Goal: Task Accomplishment & Management: Use online tool/utility

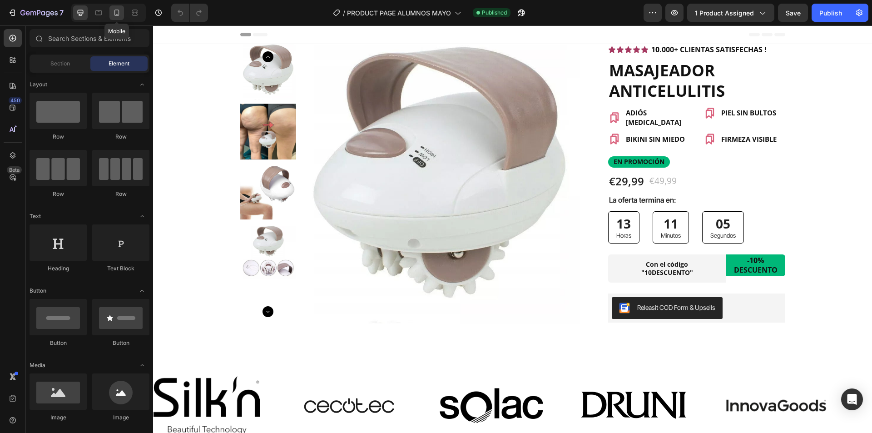
click at [114, 15] on icon at bounding box center [116, 12] width 9 height 9
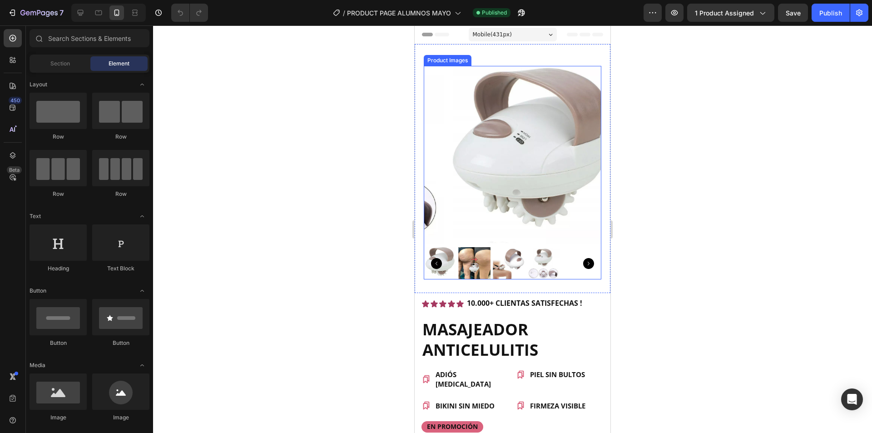
click at [583, 258] on icon "Carousel Next Arrow" at bounding box center [588, 263] width 11 height 11
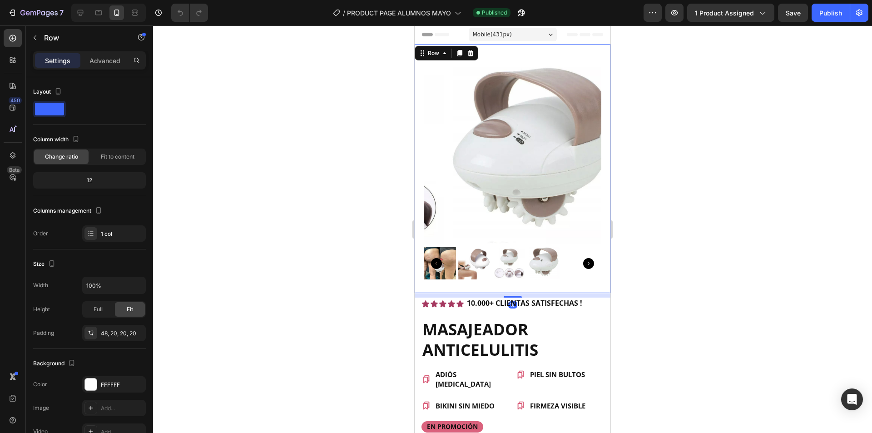
click at [547, 56] on div "Product Images Row 10" at bounding box center [513, 168] width 196 height 249
click at [103, 55] on div "Advanced" at bounding box center [104, 60] width 45 height 15
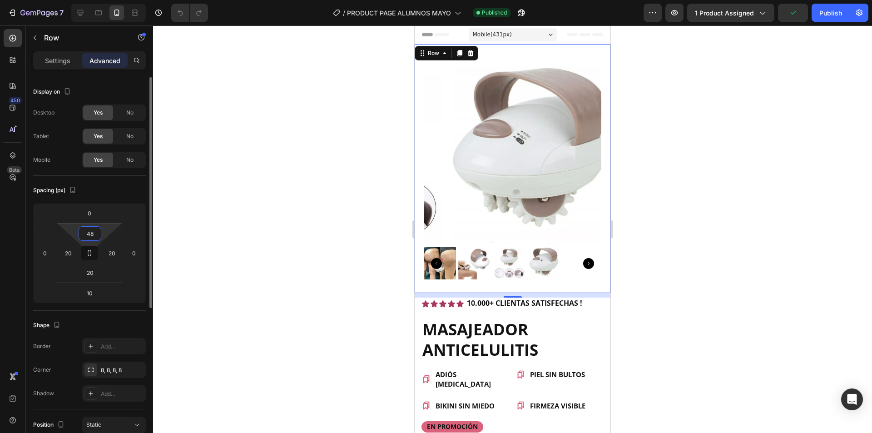
click at [92, 232] on input "48" at bounding box center [90, 234] width 18 height 14
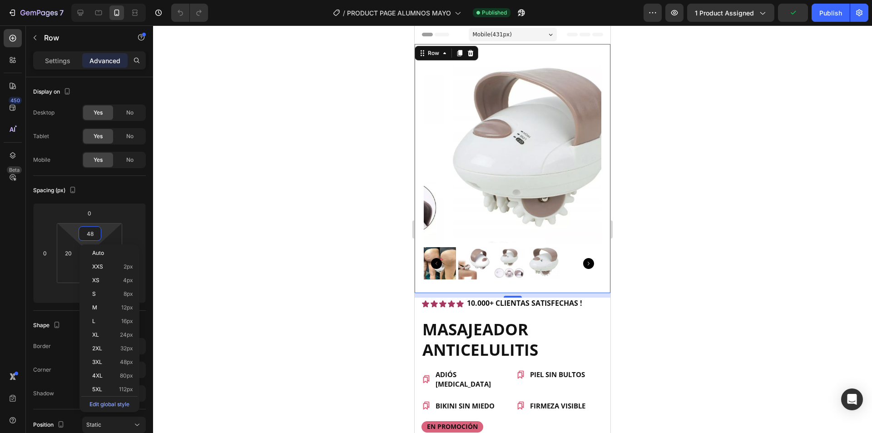
click at [282, 176] on div at bounding box center [512, 228] width 719 height 407
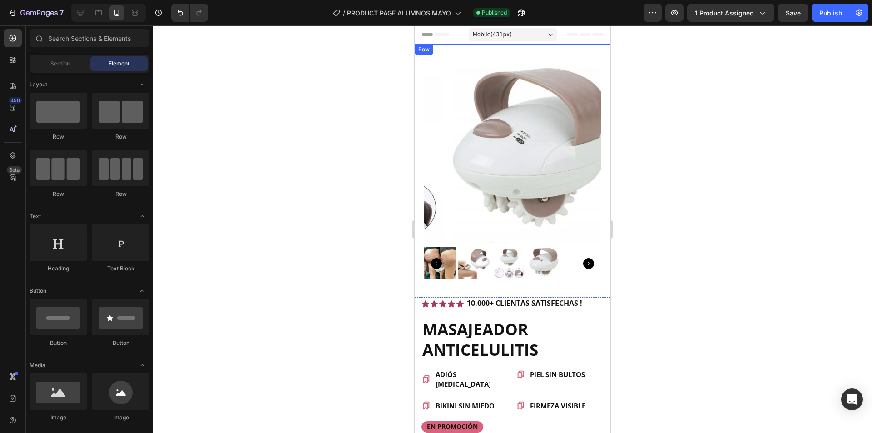
click at [422, 52] on div "Row" at bounding box center [424, 49] width 15 height 8
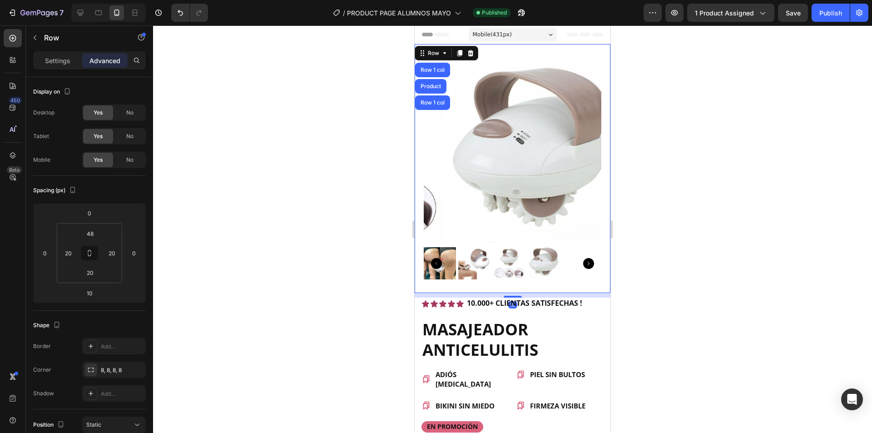
drag, startPoint x: 296, startPoint y: 161, endPoint x: 21, endPoint y: 130, distance: 276.5
click at [296, 161] on div at bounding box center [512, 228] width 719 height 407
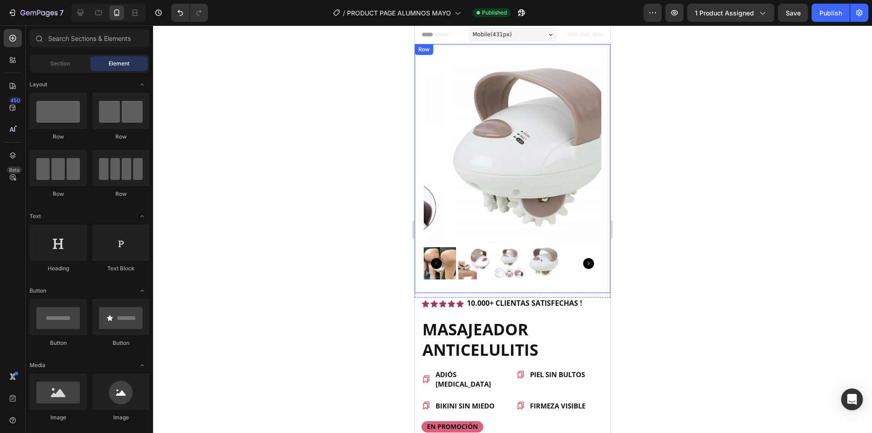
click at [427, 51] on div "Row" at bounding box center [424, 49] width 15 height 8
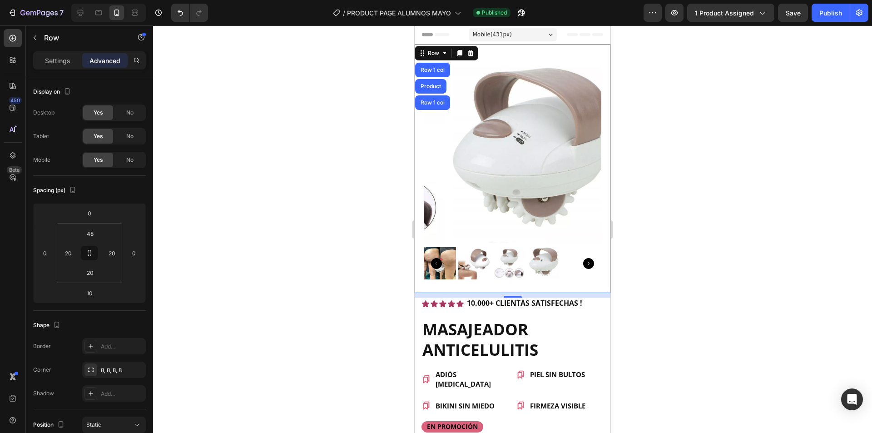
drag, startPoint x: 375, startPoint y: 107, endPoint x: 6, endPoint y: 77, distance: 370.0
click at [375, 107] on div at bounding box center [512, 228] width 719 height 407
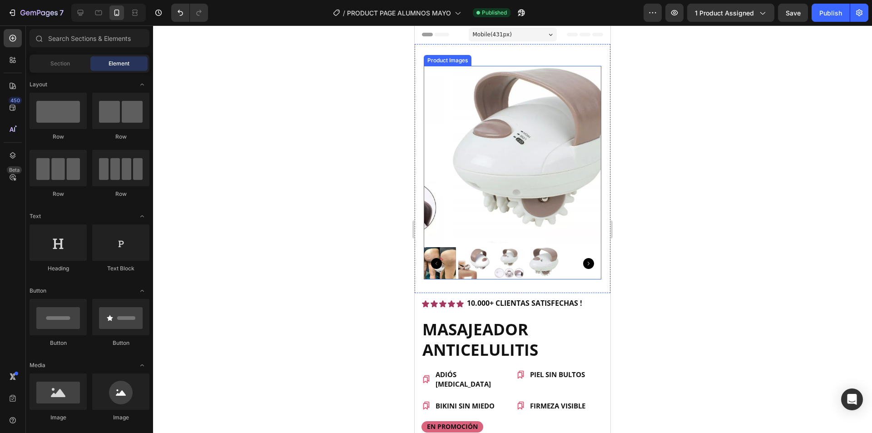
click at [444, 63] on div "Product Images" at bounding box center [448, 60] width 48 height 11
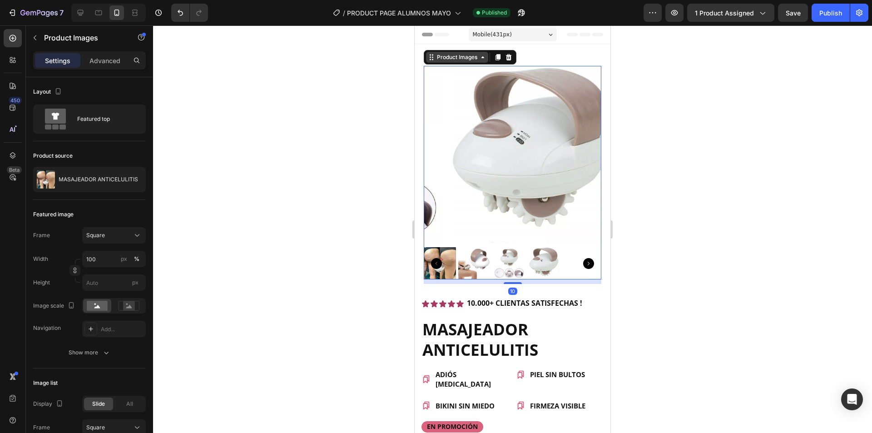
click at [446, 59] on div "Product Images" at bounding box center [457, 57] width 44 height 8
drag, startPoint x: 403, startPoint y: 77, endPoint x: 5, endPoint y: 34, distance: 401.1
click at [403, 77] on div at bounding box center [512, 228] width 719 height 407
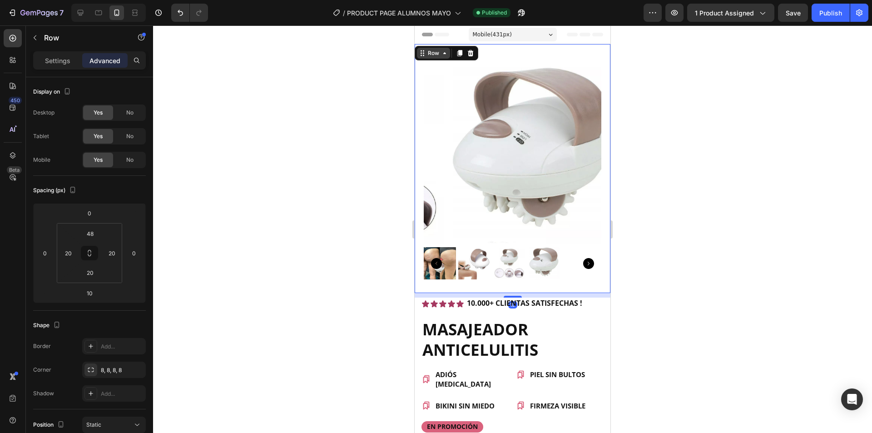
click at [427, 48] on div "Row" at bounding box center [433, 53] width 33 height 11
click at [639, 64] on div at bounding box center [512, 228] width 719 height 407
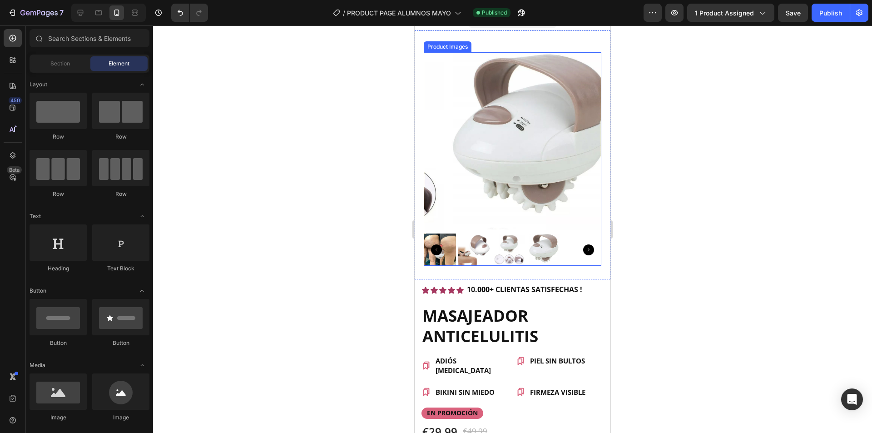
scroll to position [45, 0]
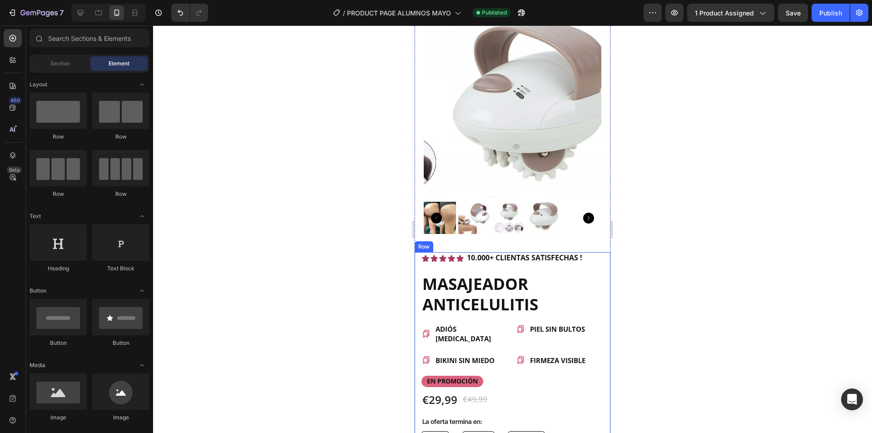
click at [418, 244] on div "Product Images Row Row Icon Icon Icon Icon Icon Icon List 10.000+ CLIENTAS SATI…" at bounding box center [513, 264] width 196 height 531
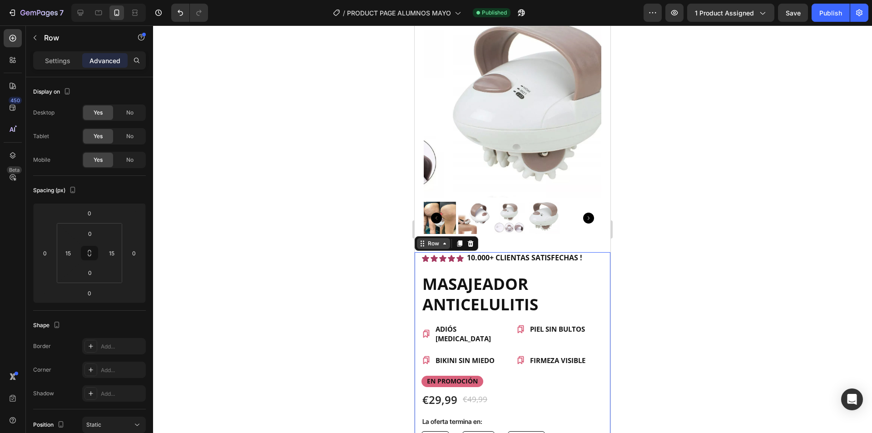
click at [428, 239] on div "Row" at bounding box center [433, 243] width 15 height 8
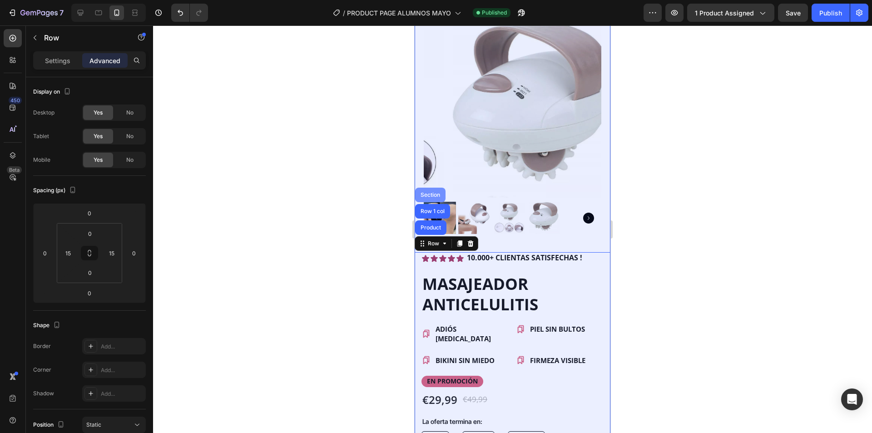
click at [437, 192] on div "Section" at bounding box center [430, 195] width 30 height 15
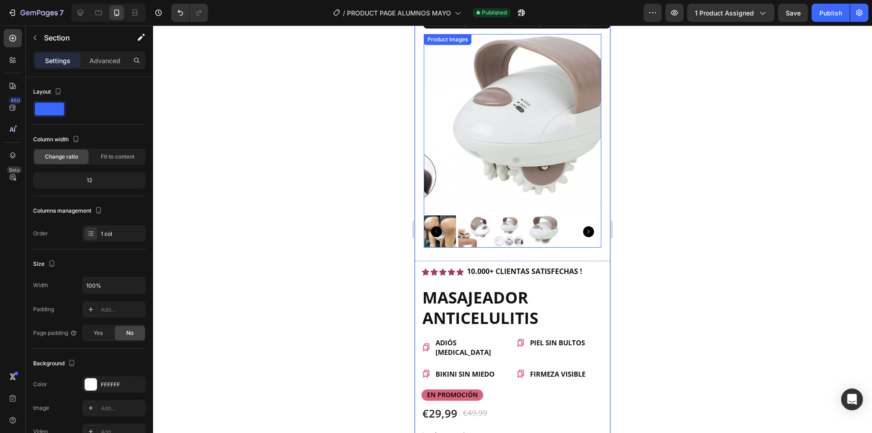
scroll to position [0, 0]
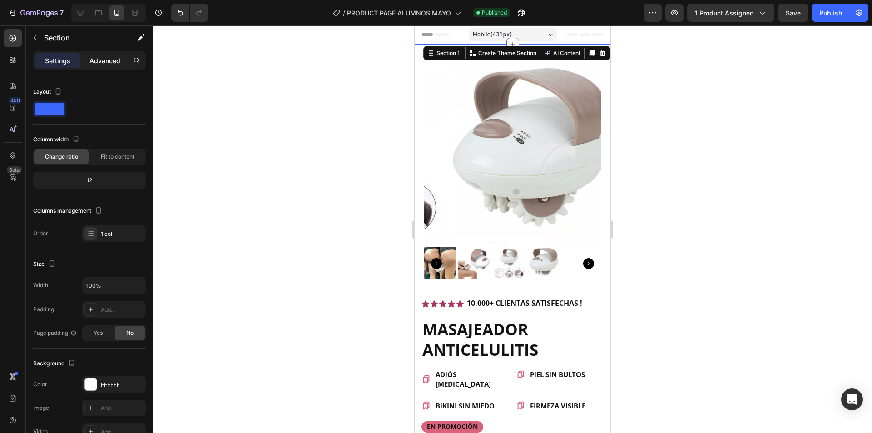
click at [110, 60] on p "Advanced" at bounding box center [104, 61] width 31 height 10
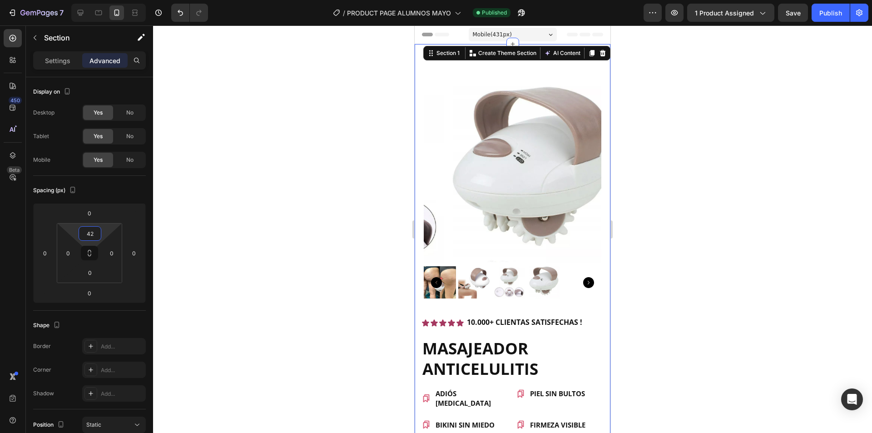
type input "0"
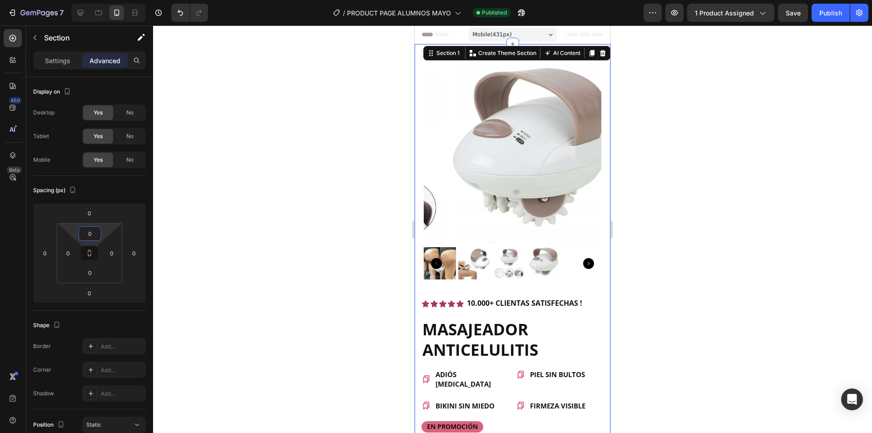
drag, startPoint x: 103, startPoint y: 231, endPoint x: 111, endPoint y: 252, distance: 22.6
click at [111, 0] on html "7 / PRODUCT PAGE ALUMNOS MAYO Published Preview 1 product assigned Save Publish…" at bounding box center [436, 0] width 872 height 0
click at [92, 210] on input "0" at bounding box center [89, 213] width 18 height 14
type input "-10"
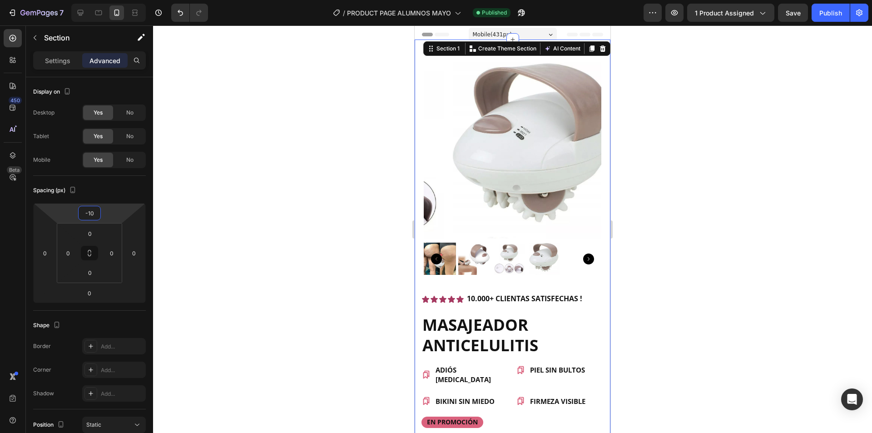
click at [245, 184] on div at bounding box center [512, 228] width 719 height 407
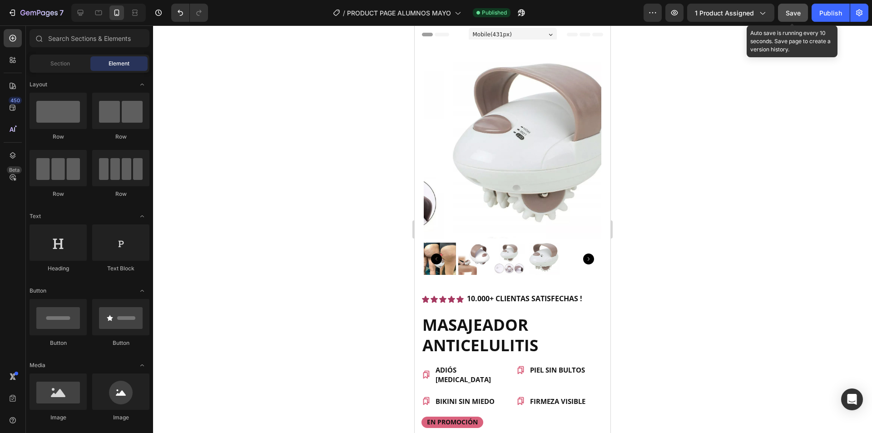
click at [792, 20] on button "Save" at bounding box center [793, 13] width 30 height 18
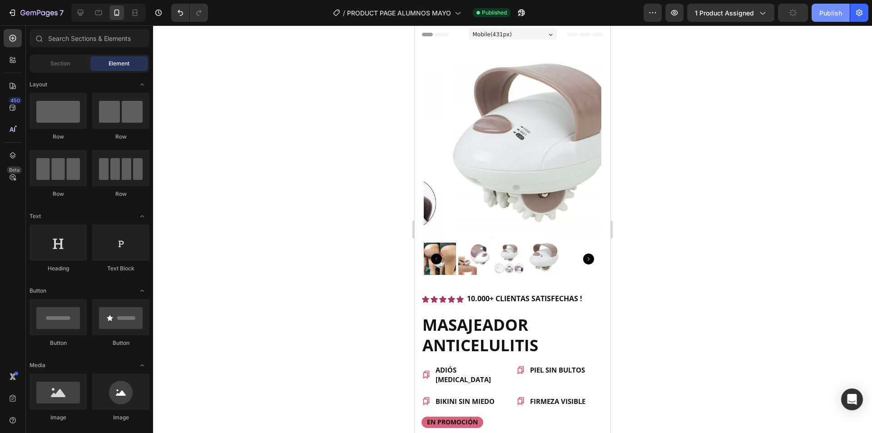
click at [834, 11] on div "Publish" at bounding box center [830, 13] width 23 height 10
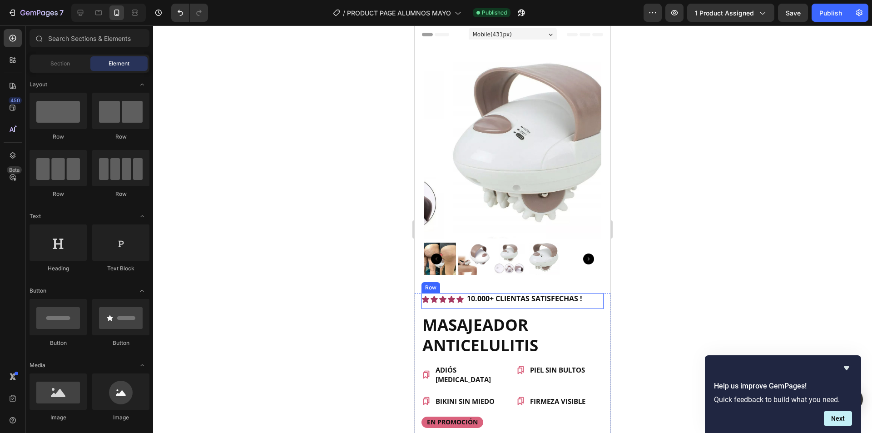
click at [422, 313] on h1 "MASAJEADOR ANTICELULITIS" at bounding box center [513, 334] width 182 height 43
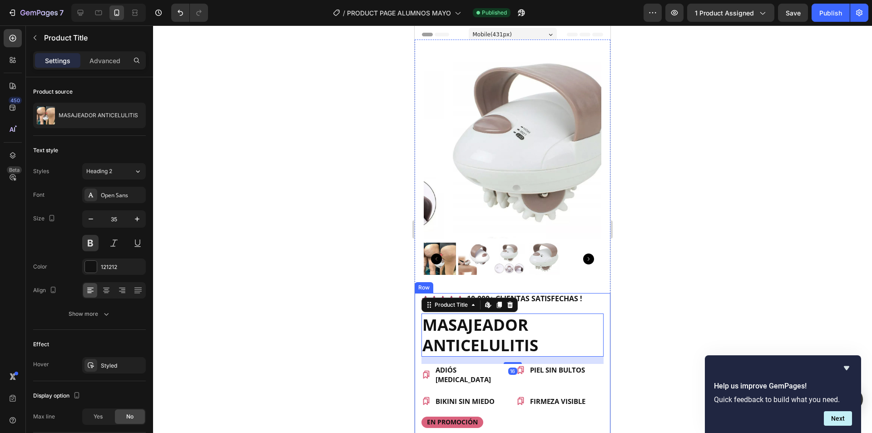
click at [418, 304] on div "Icon Icon Icon Icon Icon Icon List 10.000+ CLIENTAS SATISFECHAS ! Text Block Ro…" at bounding box center [513, 432] width 196 height 278
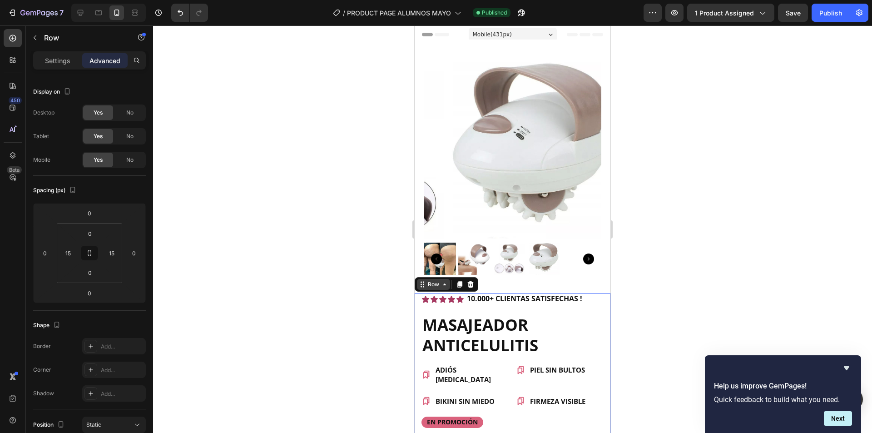
click at [422, 283] on div "Row" at bounding box center [433, 284] width 33 height 11
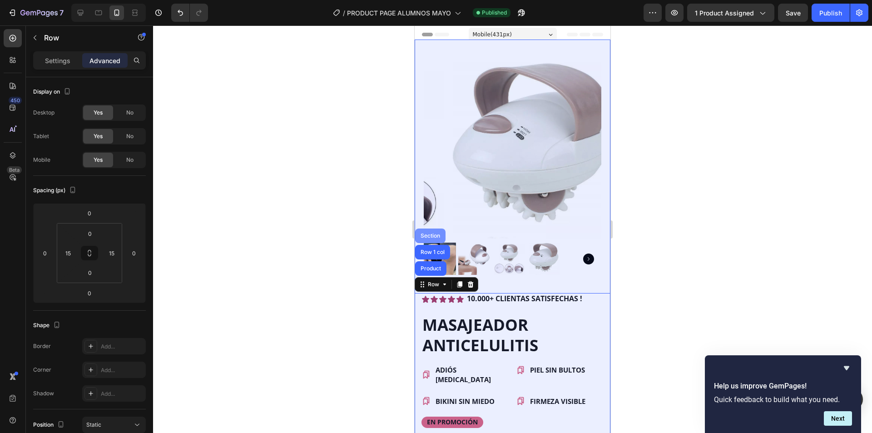
click at [429, 233] on div "Section" at bounding box center [430, 235] width 23 height 5
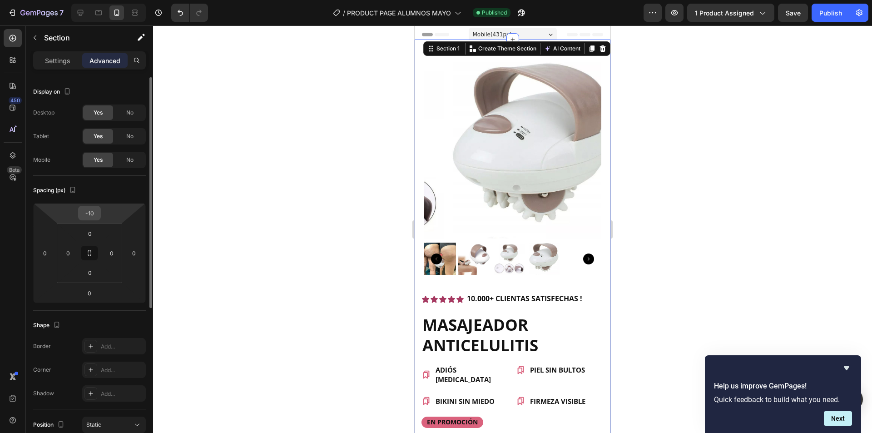
click at [92, 212] on input "-10" at bounding box center [89, 213] width 18 height 14
click at [97, 214] on input "-10" at bounding box center [89, 213] width 18 height 14
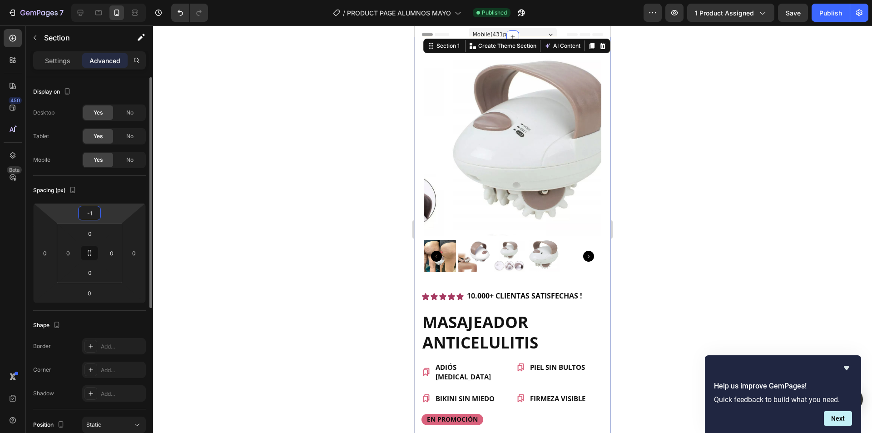
type input "-15"
click at [276, 193] on div at bounding box center [512, 228] width 719 height 407
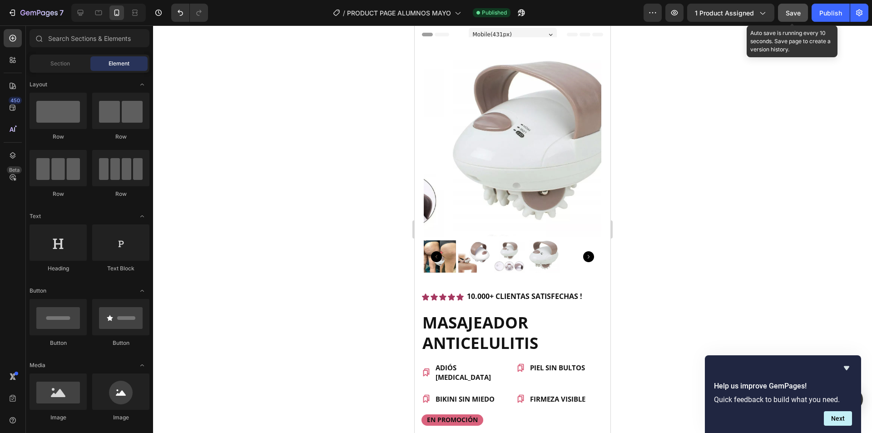
click at [792, 19] on button "Save" at bounding box center [793, 13] width 30 height 18
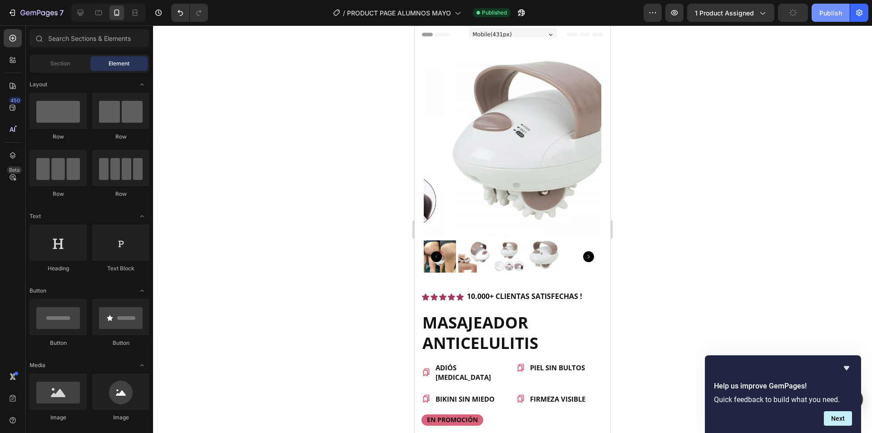
click at [832, 20] on button "Publish" at bounding box center [831, 13] width 38 height 18
